Goal: Task Accomplishment & Management: Manage account settings

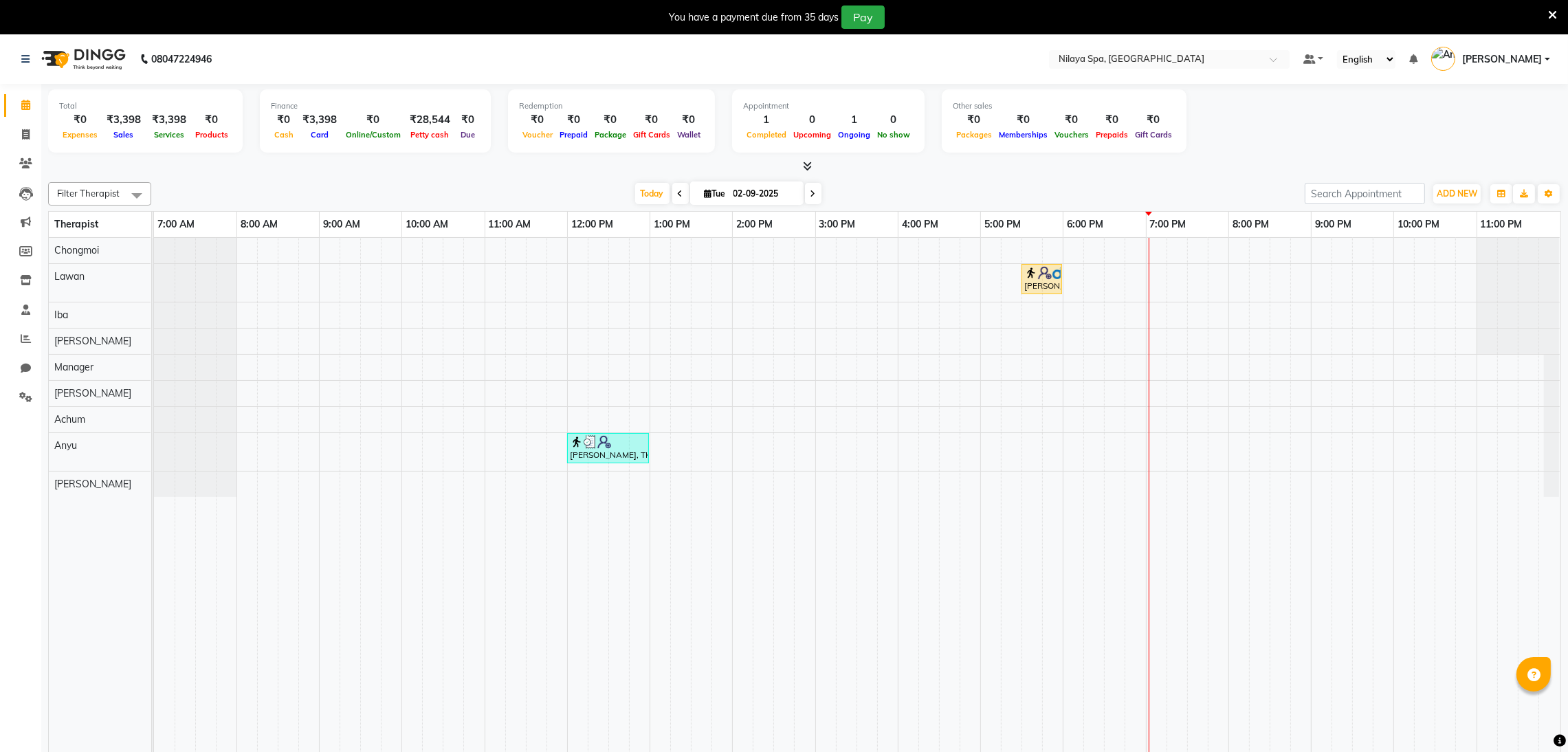
click at [0, 405] on li "Settings" at bounding box center [20, 398] width 41 height 30
click at [1131, 66] on nav "08047224946 Select Location × [GEOGRAPHIC_DATA], Marriott Bengaluru Default Pan…" at bounding box center [784, 59] width 1568 height 49
click at [1132, 62] on input "text" at bounding box center [1156, 61] width 199 height 13
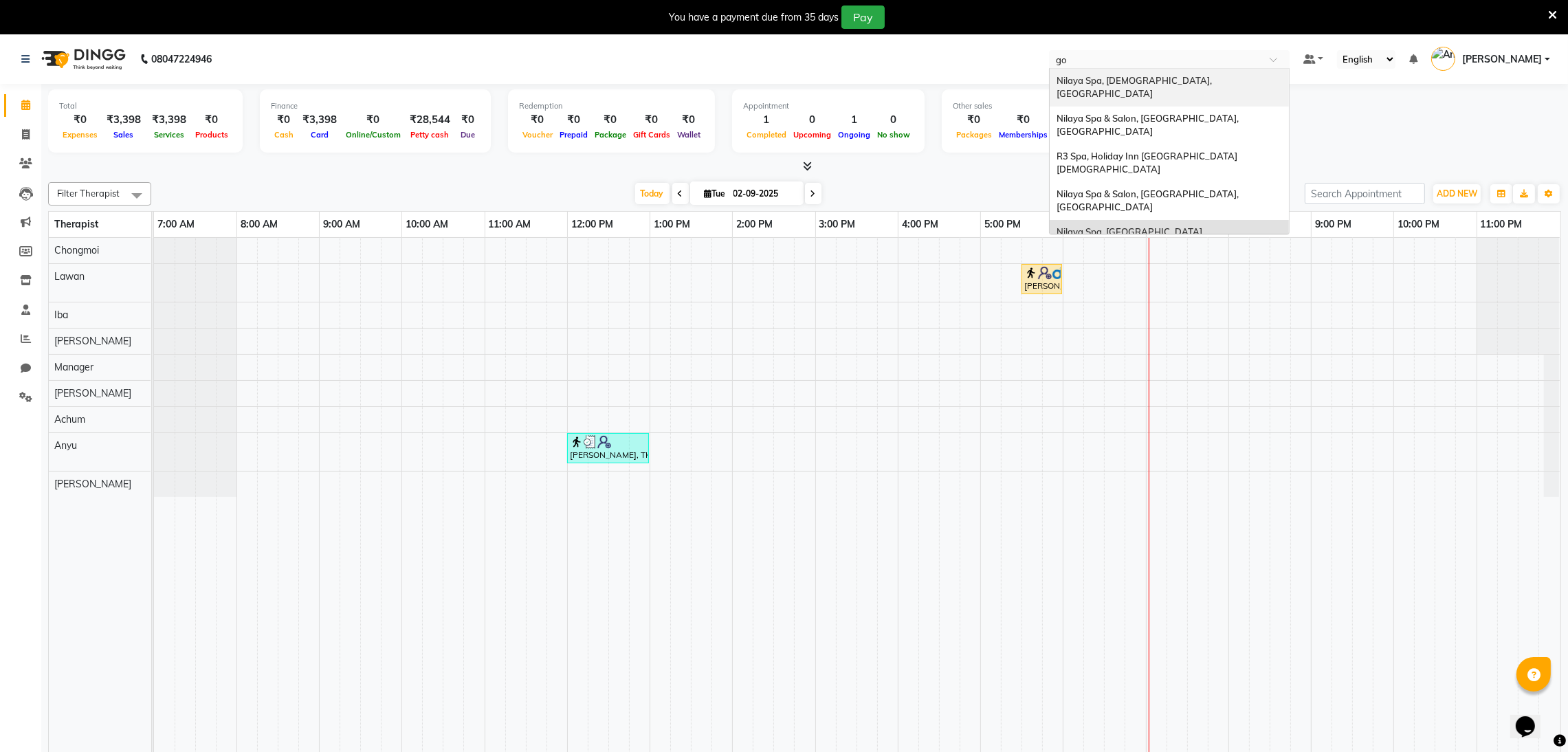
type input "gor"
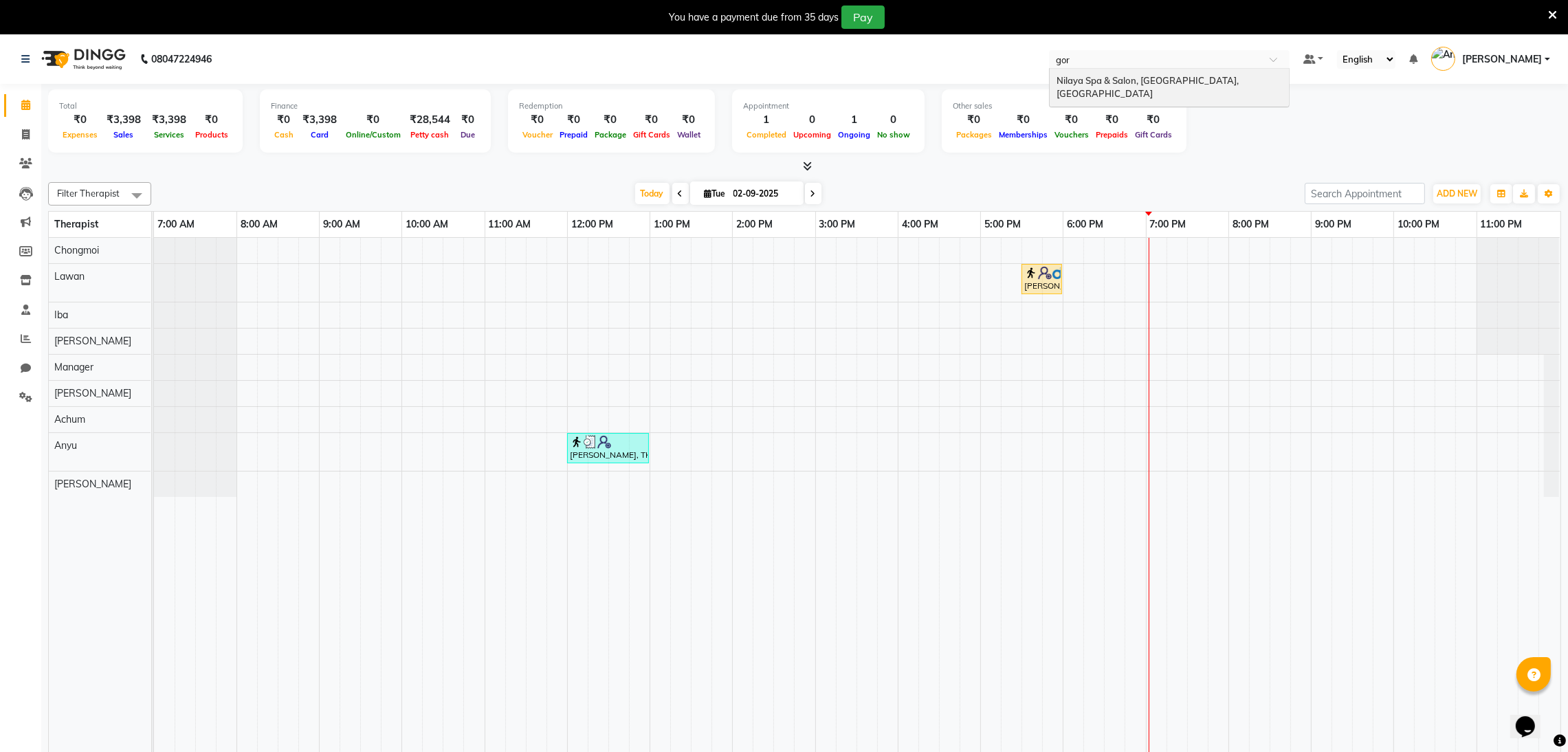
click at [1165, 92] on div "Nilaya Spa & Salon, [GEOGRAPHIC_DATA], [GEOGRAPHIC_DATA]" at bounding box center [1169, 87] width 239 height 38
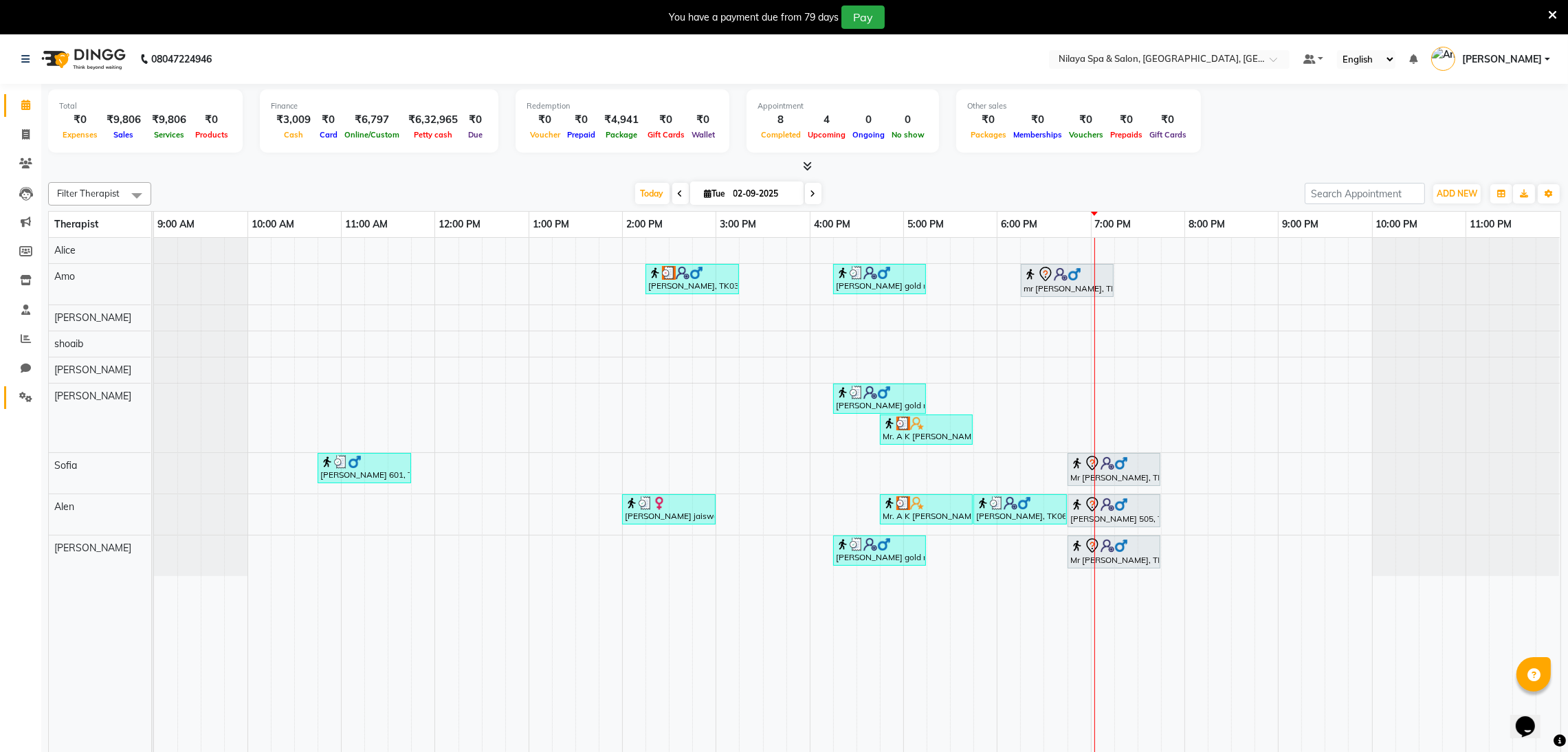
click at [9, 401] on link "Settings" at bounding box center [20, 398] width 33 height 23
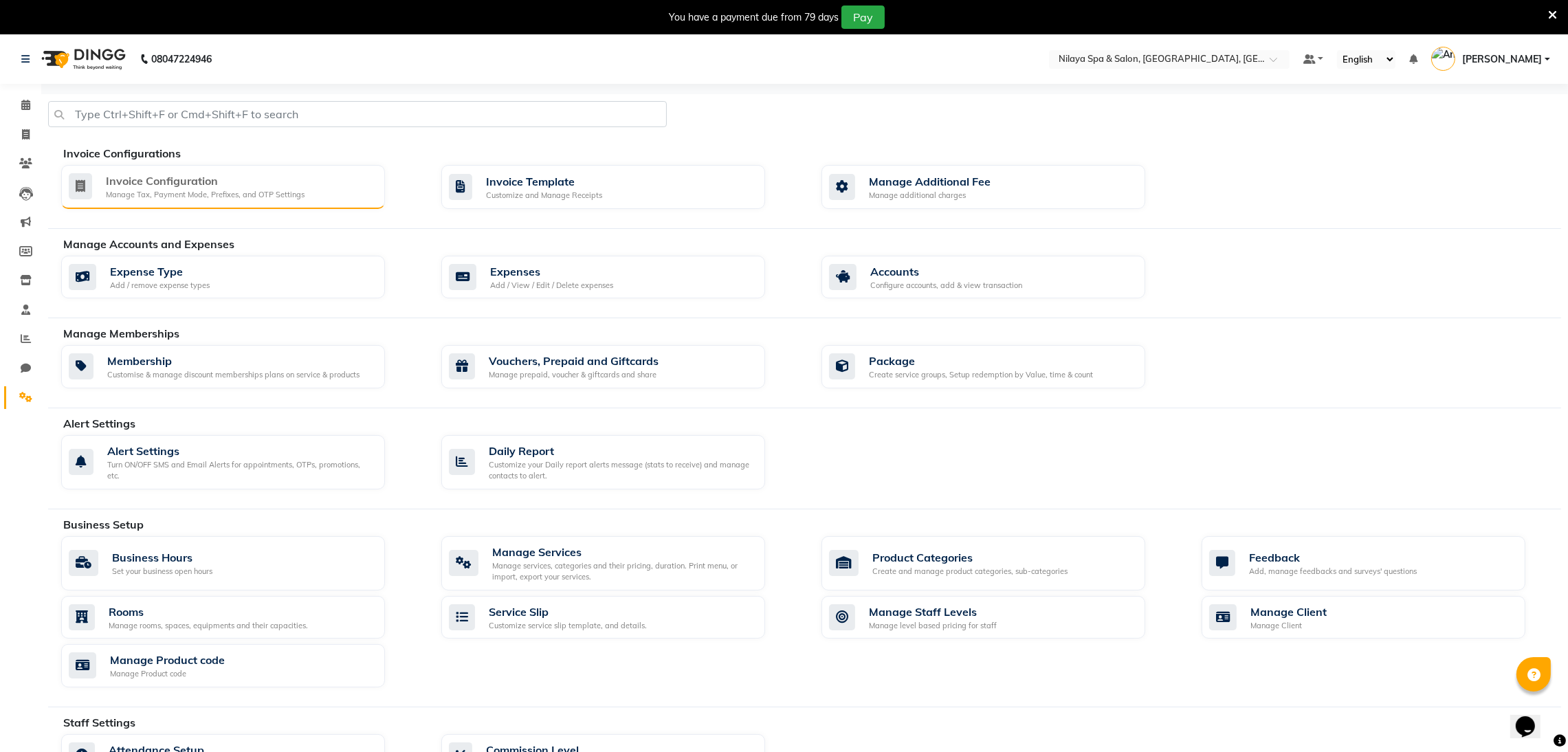
click at [127, 186] on div "Invoice Configuration" at bounding box center [205, 180] width 198 height 16
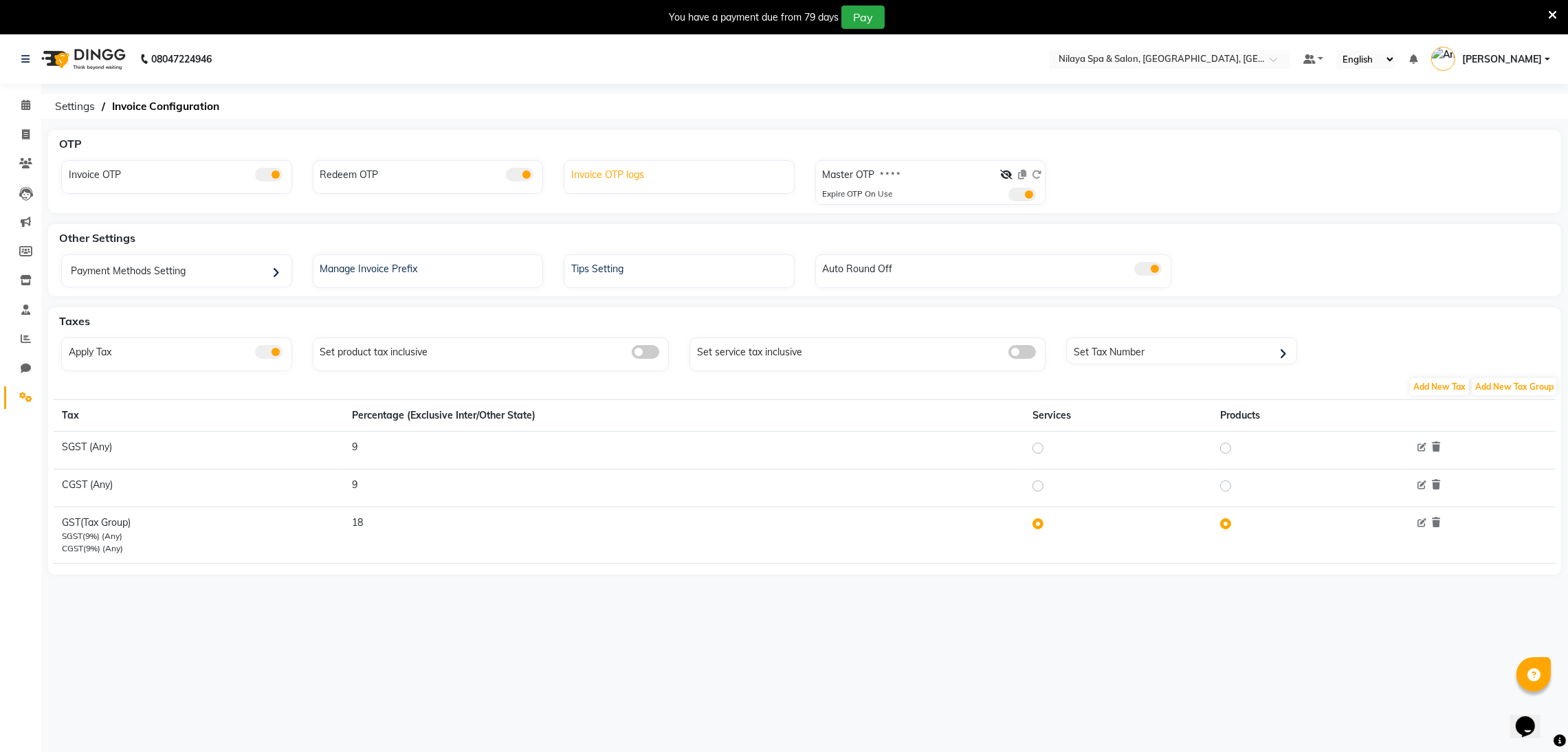
click at [579, 174] on div "Invoice OTP logs" at bounding box center [681, 173] width 226 height 18
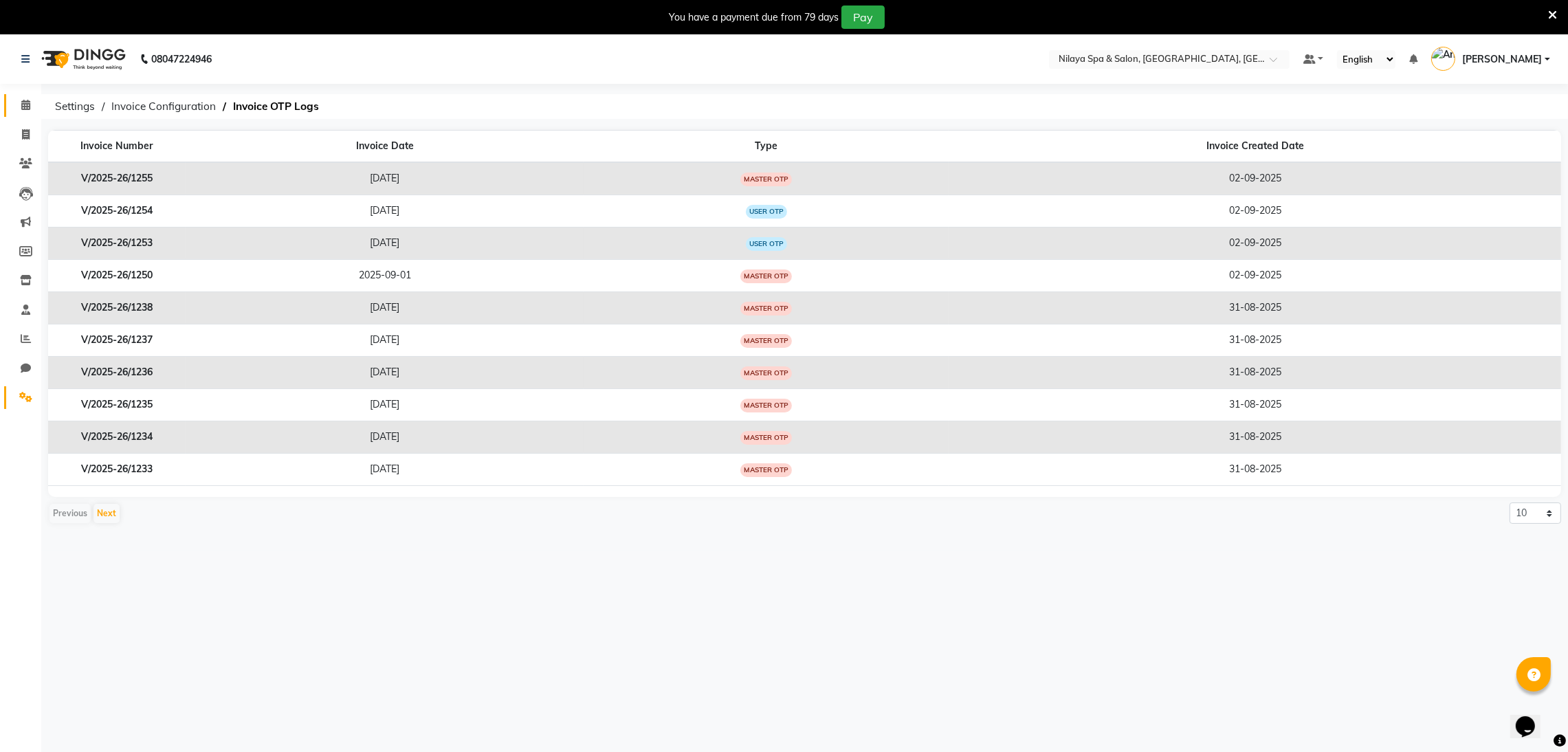
click at [11, 100] on link "Calendar" at bounding box center [20, 106] width 33 height 23
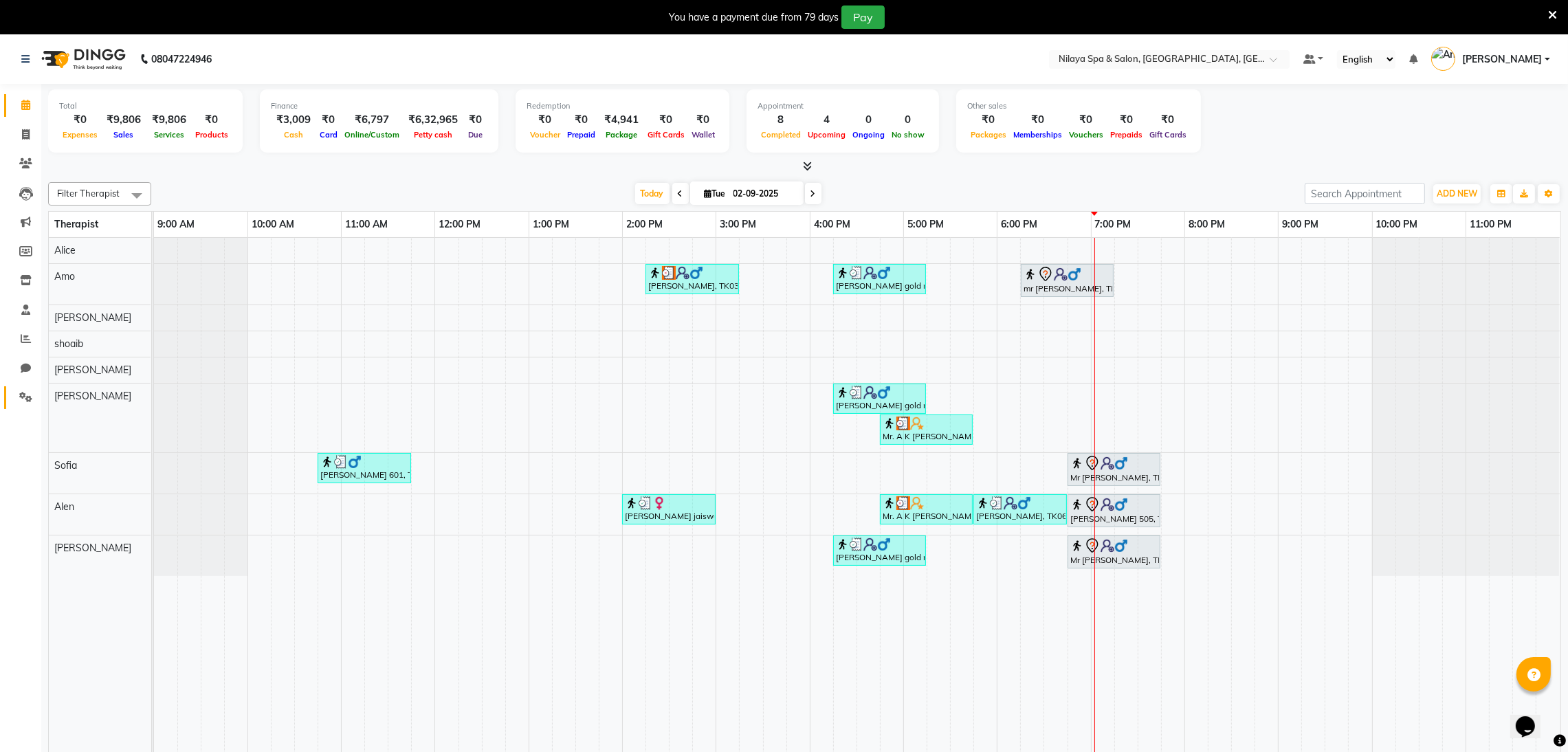
click at [18, 405] on link "Settings" at bounding box center [20, 398] width 33 height 23
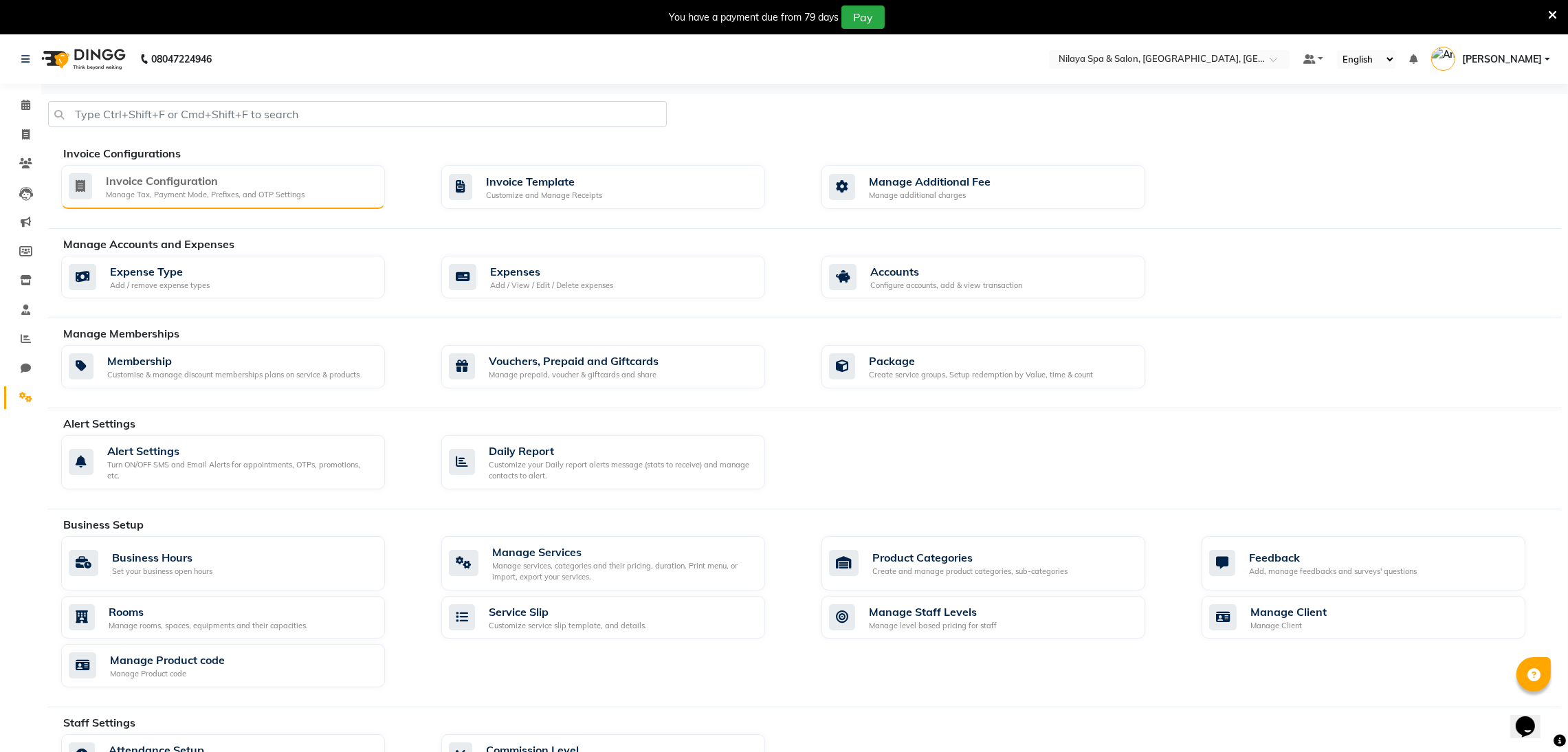
drag, startPoint x: 175, startPoint y: 141, endPoint x: 193, endPoint y: 169, distance: 33.3
click at [176, 141] on div "Invoice Configurations Invoice Configuration Manage Tax, Payment Mode, Prefixes…" at bounding box center [804, 563] width 1513 height 939
click at [194, 169] on div "Invoice Configuration Manage Tax, Payment Mode, Prefixes, and OTP Settings" at bounding box center [223, 187] width 324 height 44
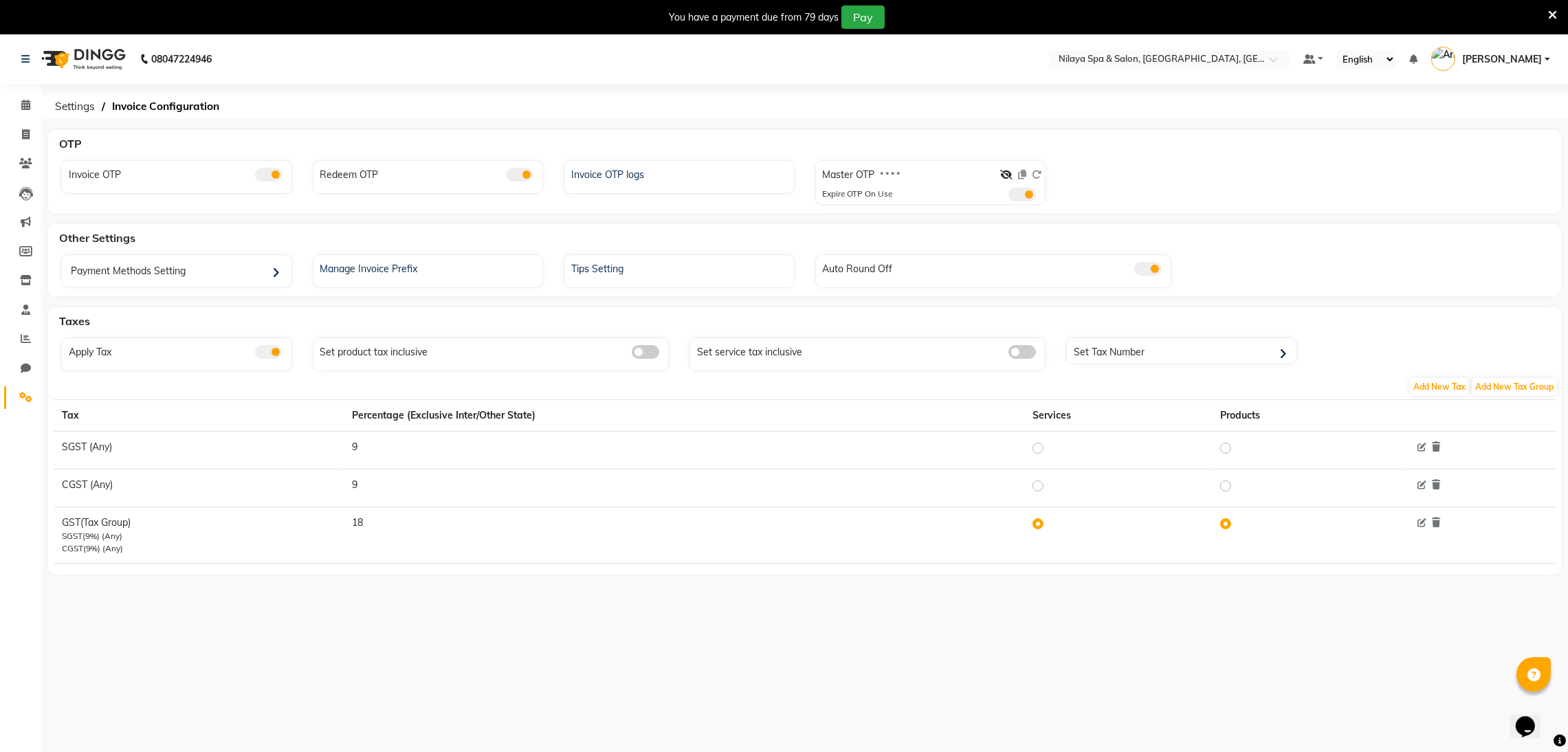
click at [628, 215] on div "OTP Invoice OTP Redeem OTP Invoice OTP logs Master OTP * * * * Expire OTP On Us…" at bounding box center [805, 368] width 1528 height 477
click at [603, 133] on div "OTP" at bounding box center [813, 143] width 1518 height 28
click at [603, 158] on div "OTP Invoice OTP Redeem OTP Invoice OTP logs Master OTP * * * * Expire OTP On Use" at bounding box center [804, 171] width 1513 height 83
click at [610, 194] on div "Invoice OTP logs" at bounding box center [679, 176] width 231 height 34
click at [624, 174] on div "Invoice OTP logs" at bounding box center [681, 173] width 226 height 18
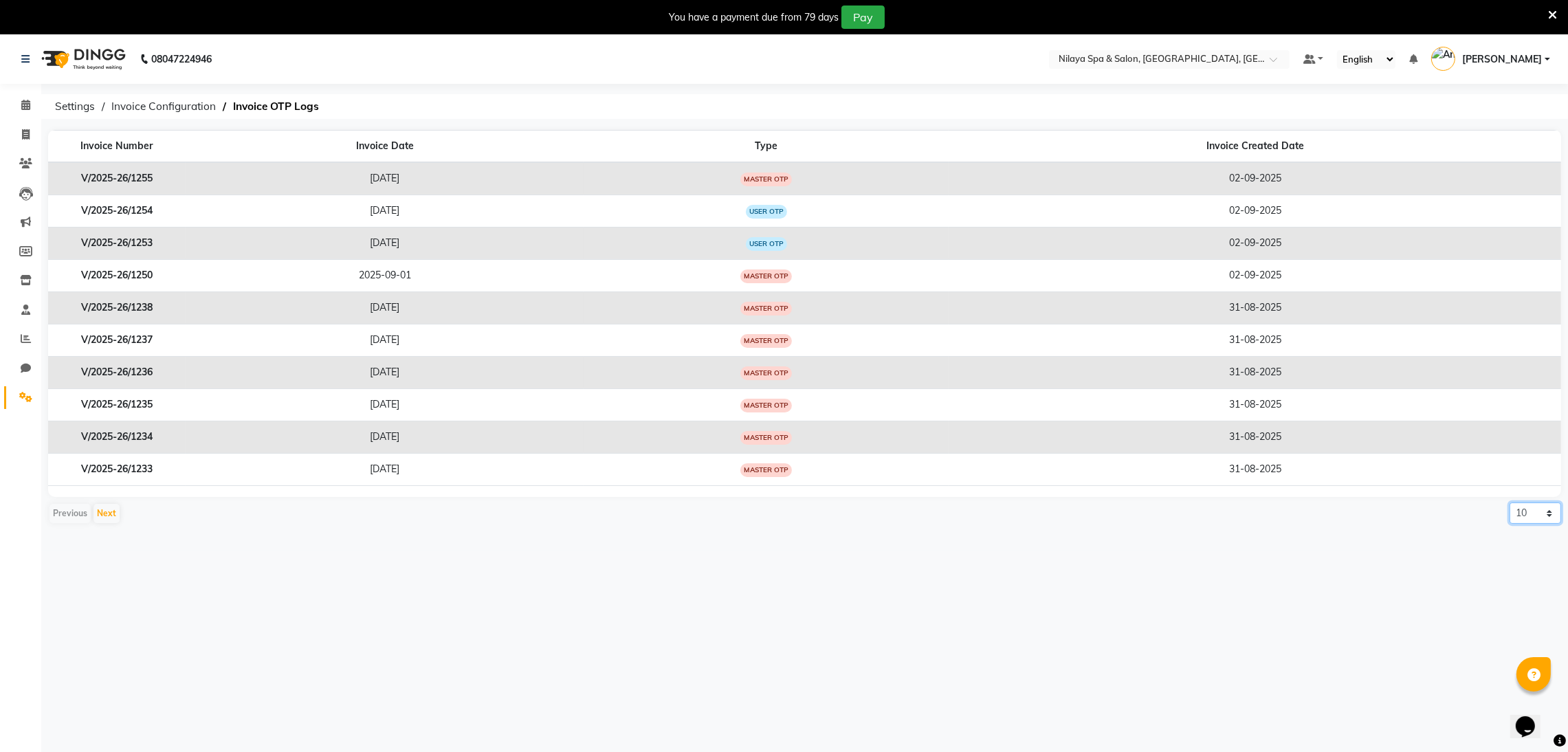
click at [1515, 520] on select "10 20 50 100" at bounding box center [1536, 513] width 52 height 21
select select "20"
click at [1510, 505] on select "10 20 50 100" at bounding box center [1536, 513] width 52 height 21
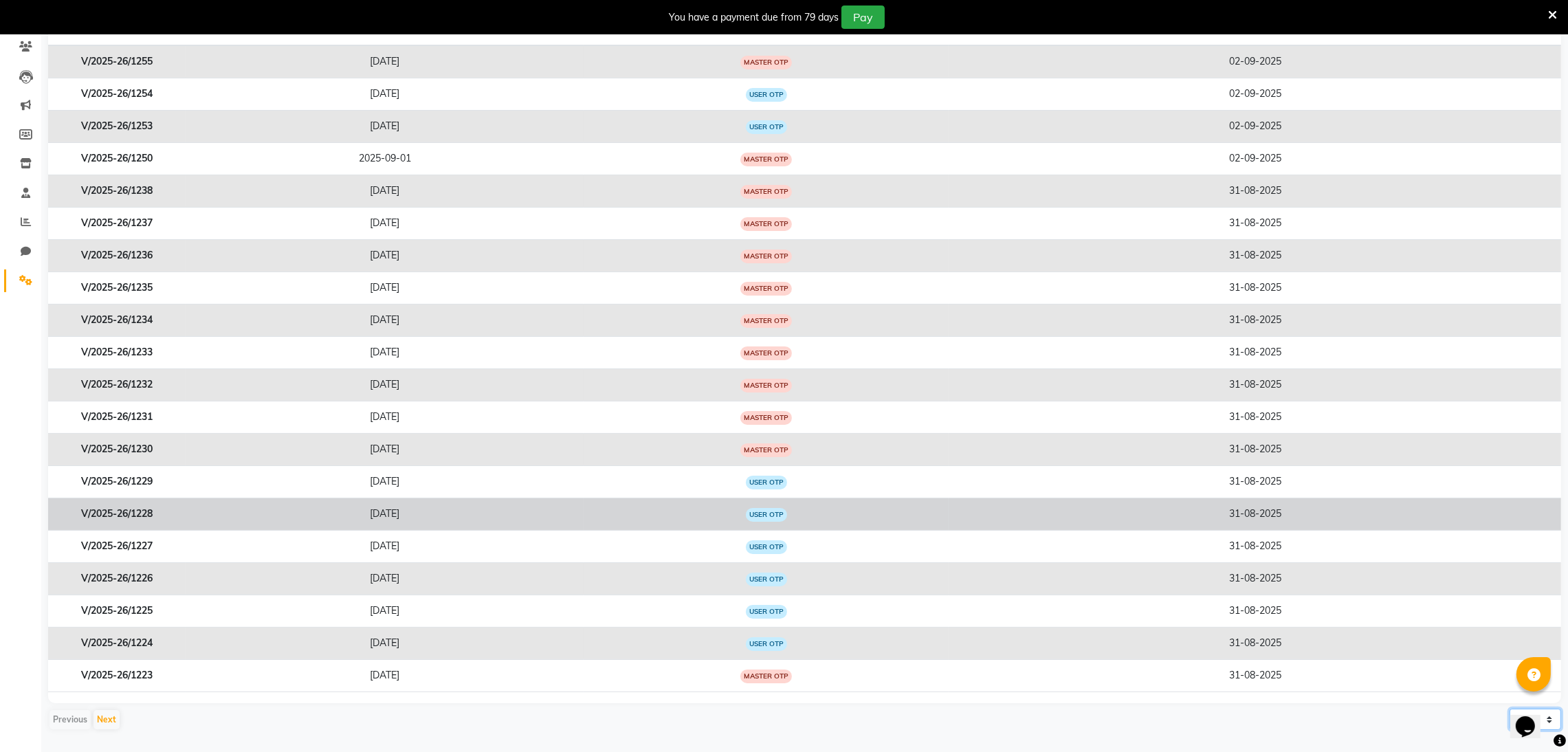
scroll to position [126, 0]
